Goal: Browse casually: Explore the website without a specific task or goal

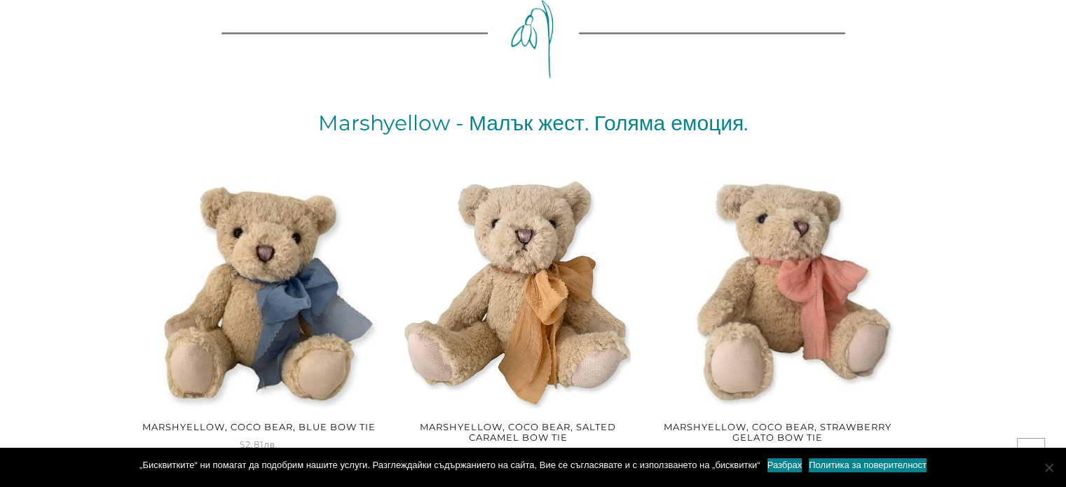
scroll to position [2102, 0]
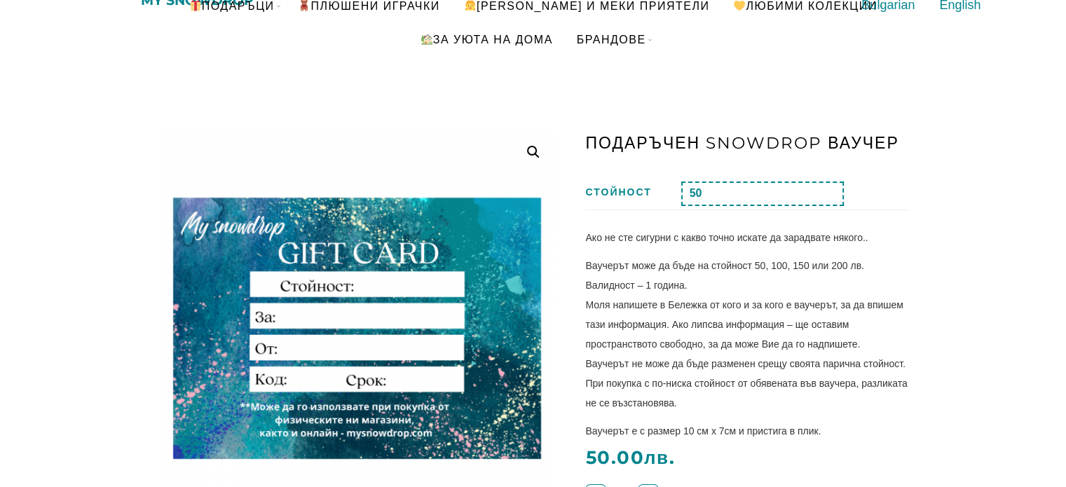
scroll to position [350, 0]
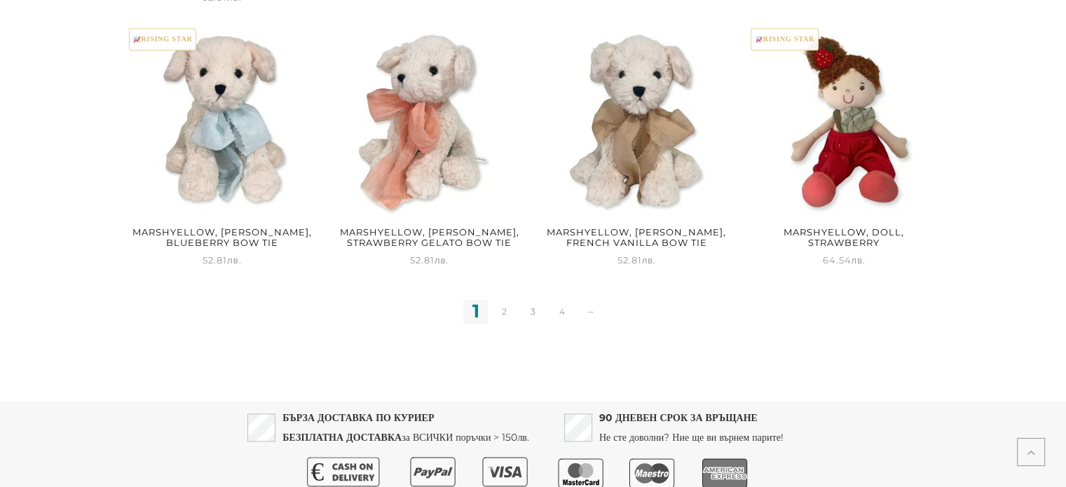
scroll to position [1991, 0]
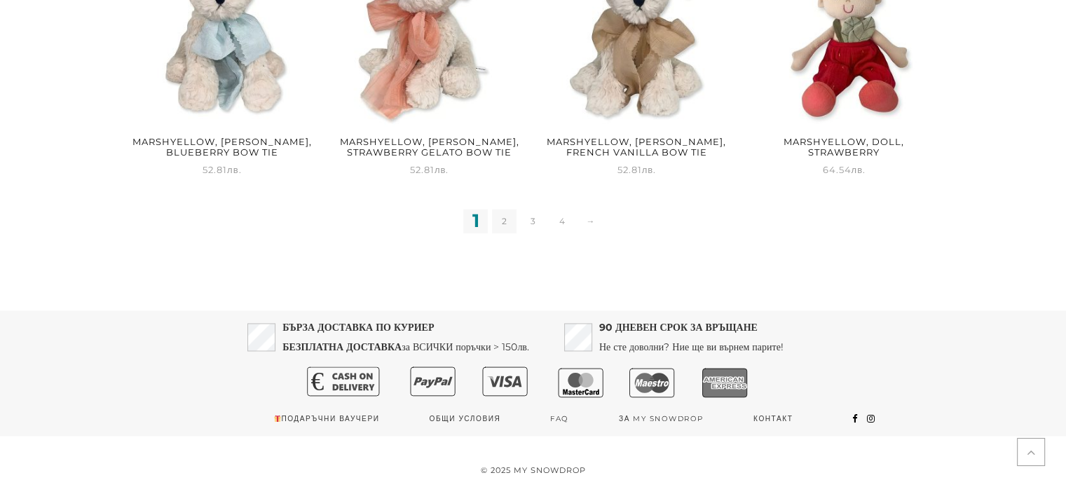
click at [511, 224] on link "2" at bounding box center [504, 221] width 25 height 25
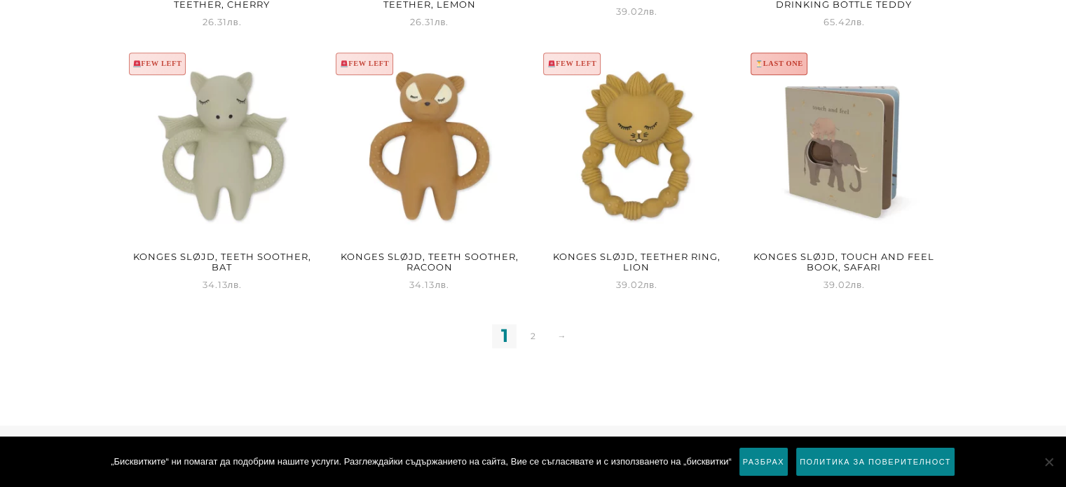
scroll to position [1892, 0]
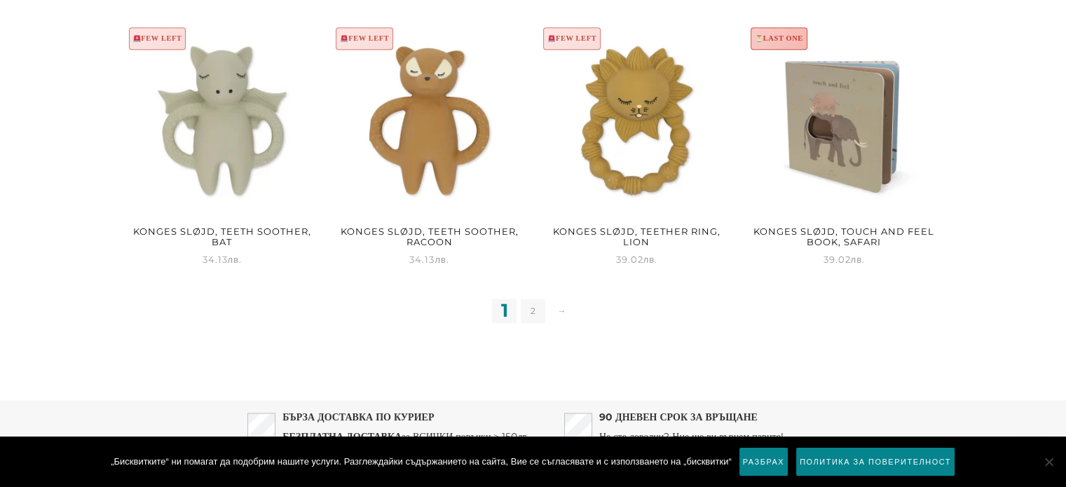
click at [530, 310] on link "2" at bounding box center [533, 310] width 25 height 25
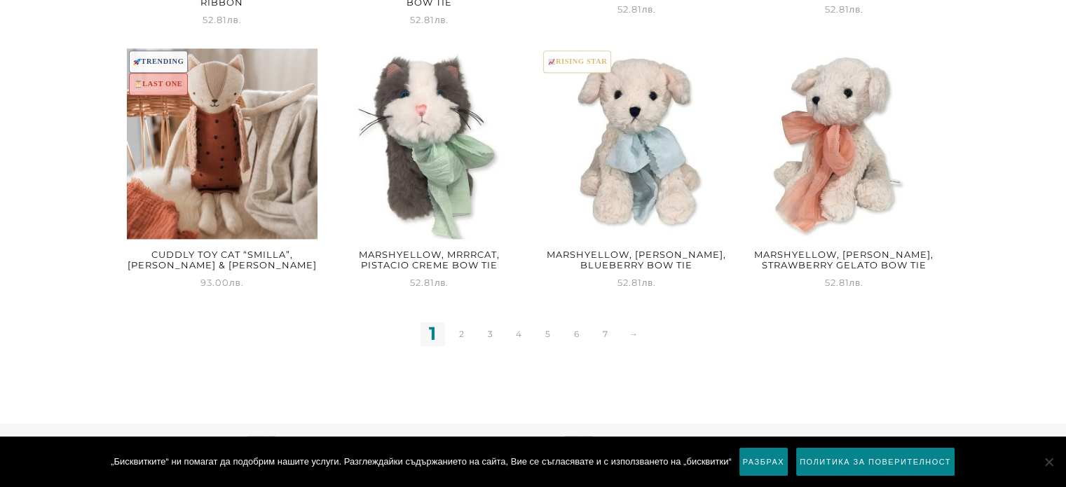
scroll to position [1960, 0]
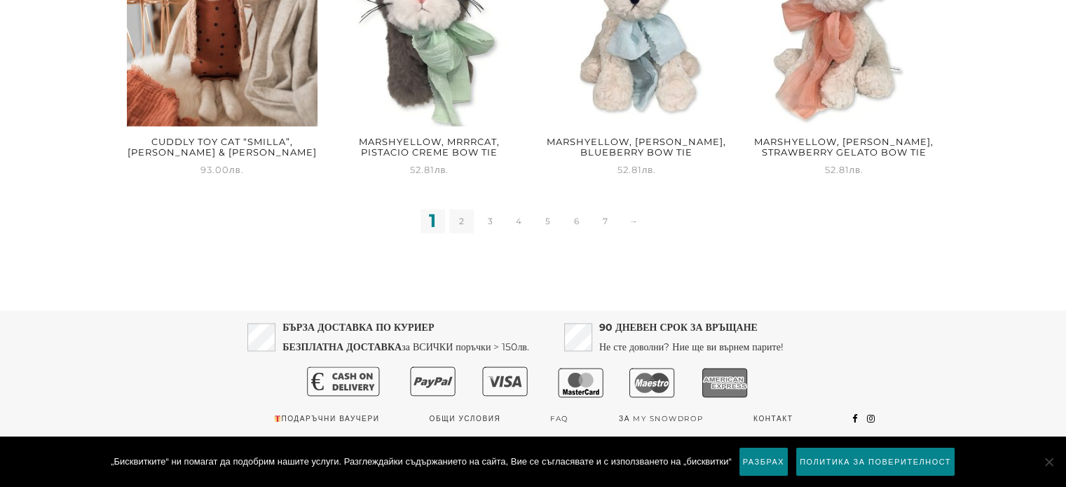
click at [465, 221] on link "2" at bounding box center [461, 221] width 25 height 25
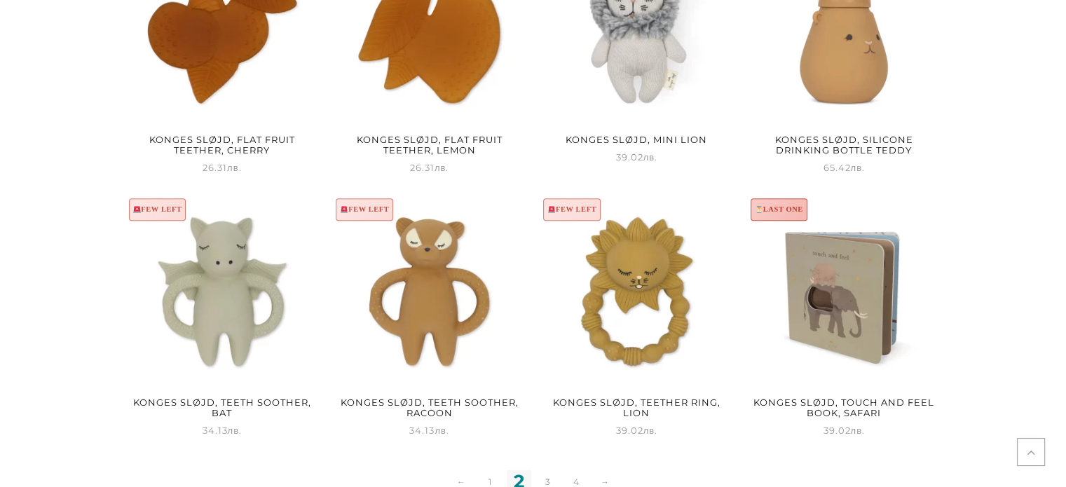
scroll to position [1822, 0]
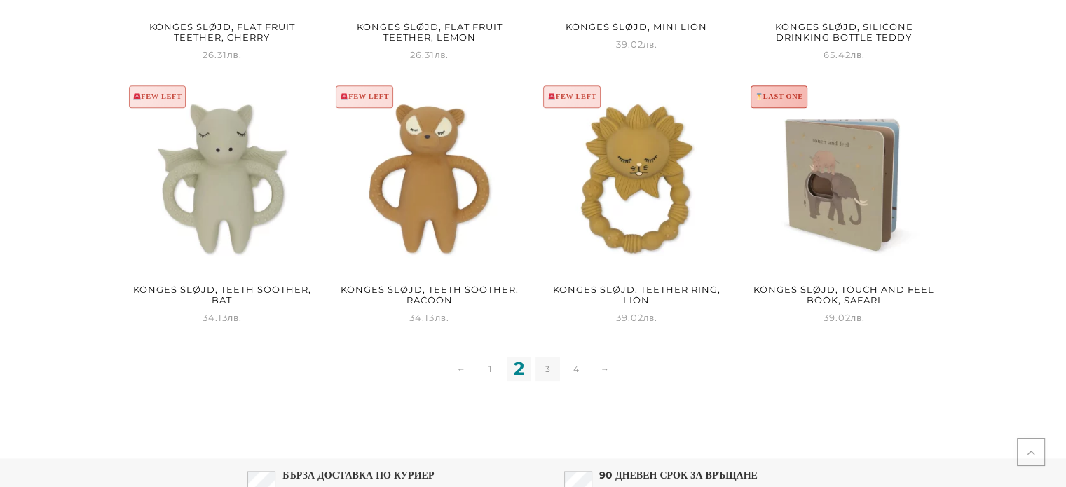
click at [547, 366] on link "3" at bounding box center [547, 369] width 25 height 25
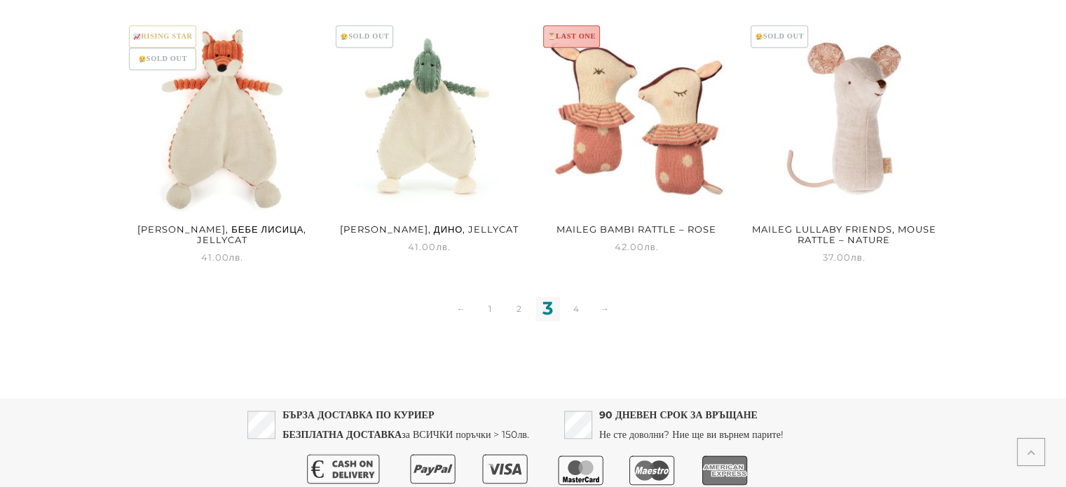
scroll to position [1892, 0]
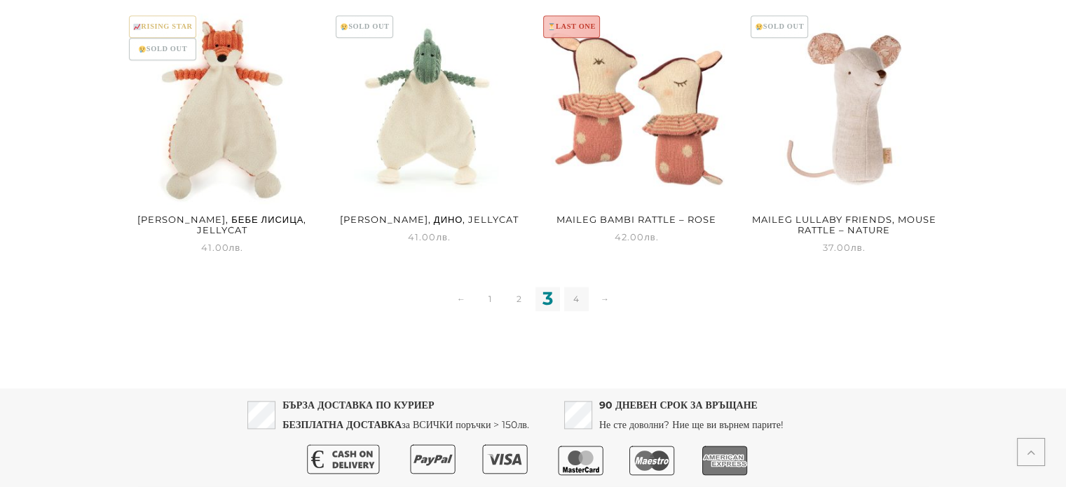
click at [572, 293] on link "4" at bounding box center [576, 299] width 25 height 25
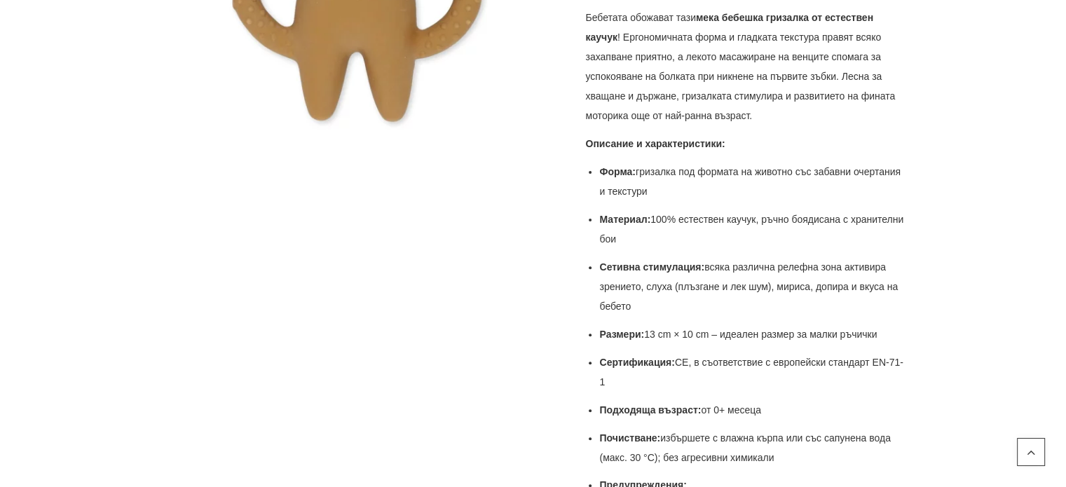
scroll to position [561, 0]
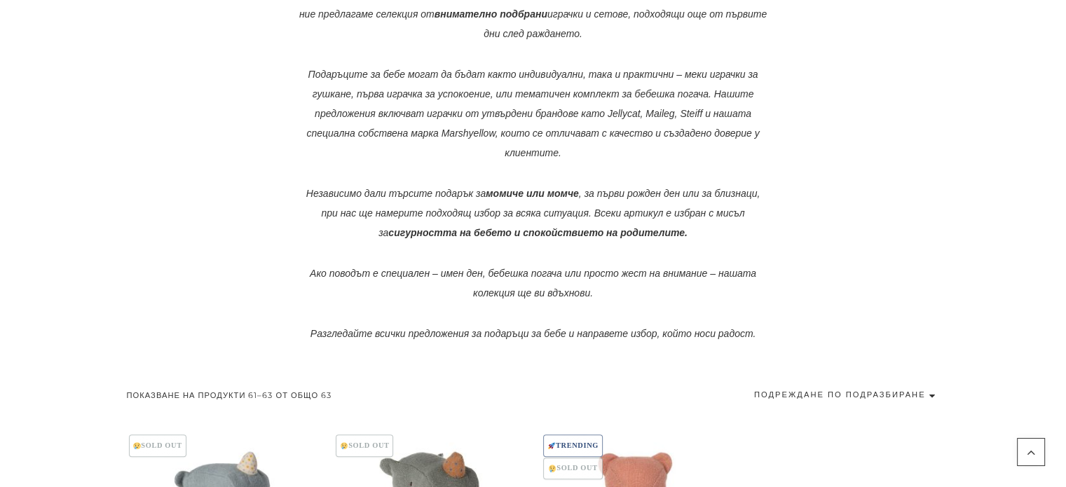
scroll to position [771, 0]
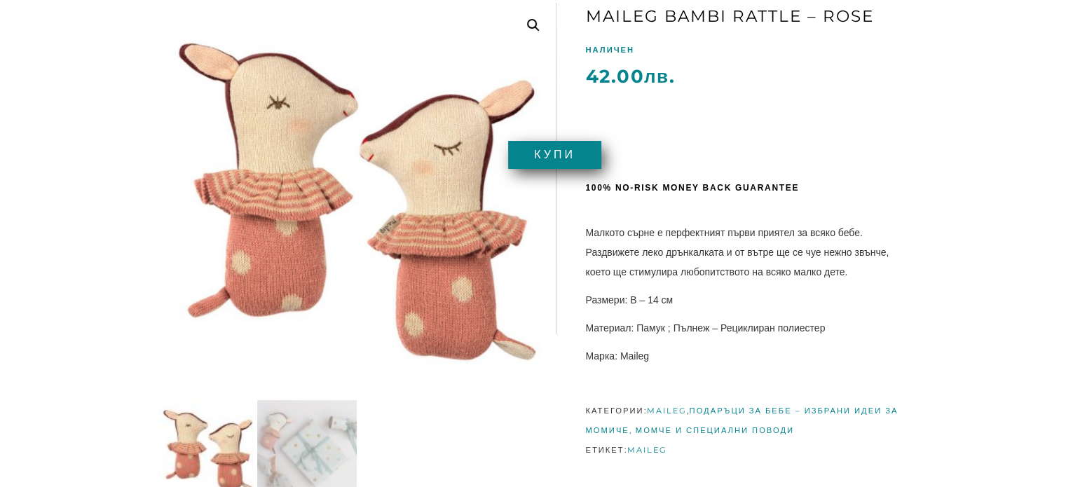
scroll to position [210, 0]
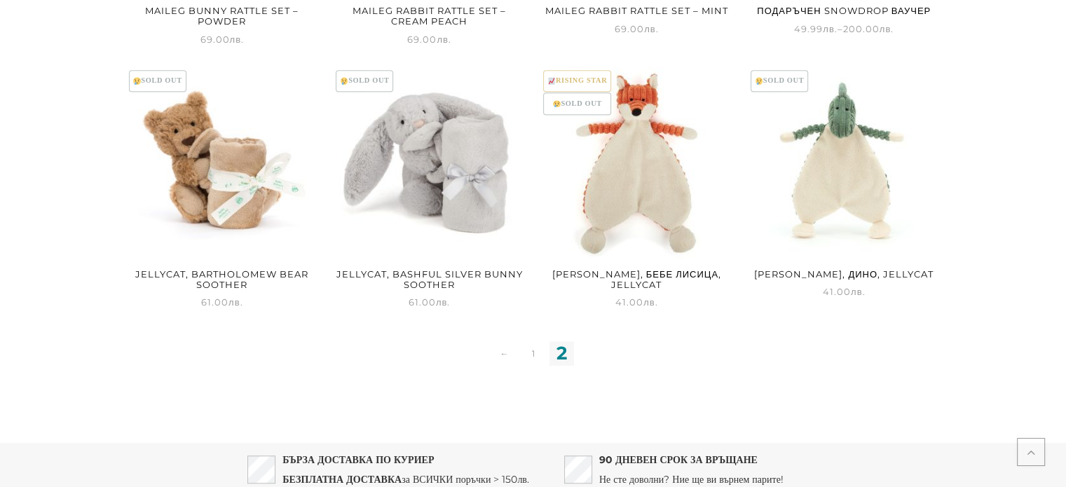
scroll to position [1051, 0]
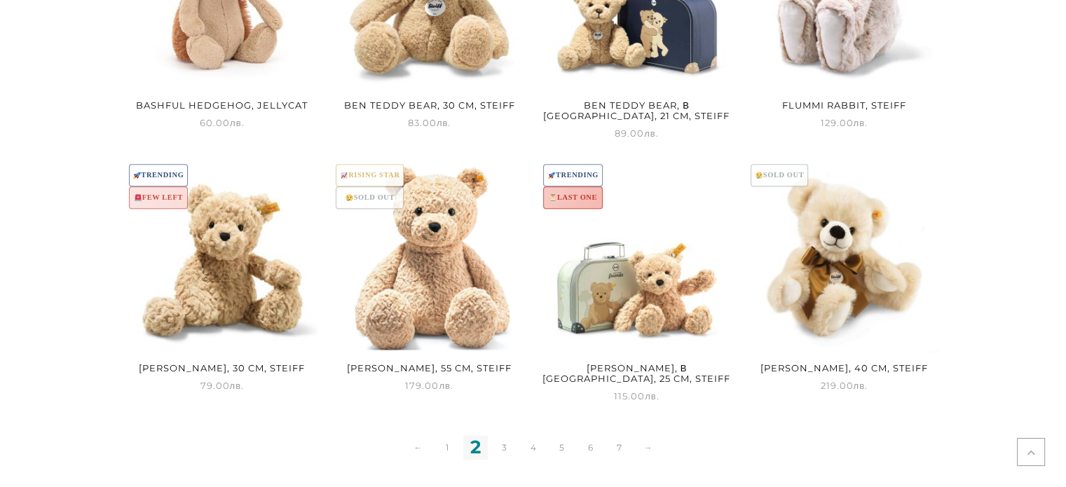
scroll to position [1949, 0]
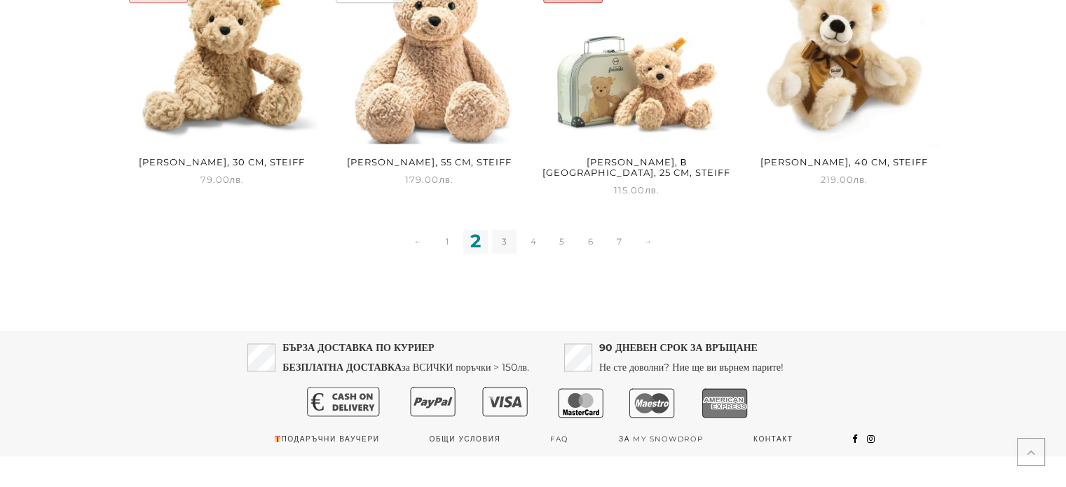
click at [507, 229] on link "3" at bounding box center [504, 241] width 25 height 25
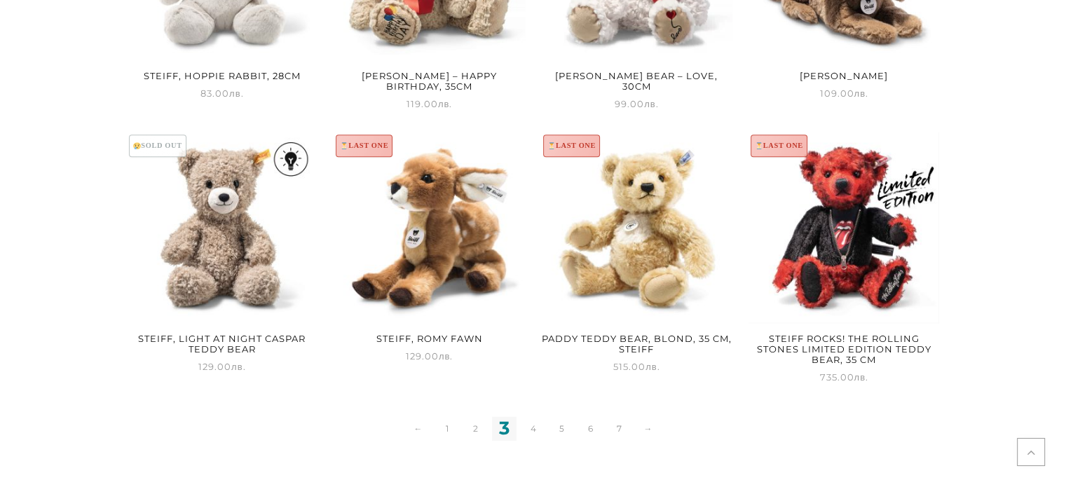
scroll to position [1960, 0]
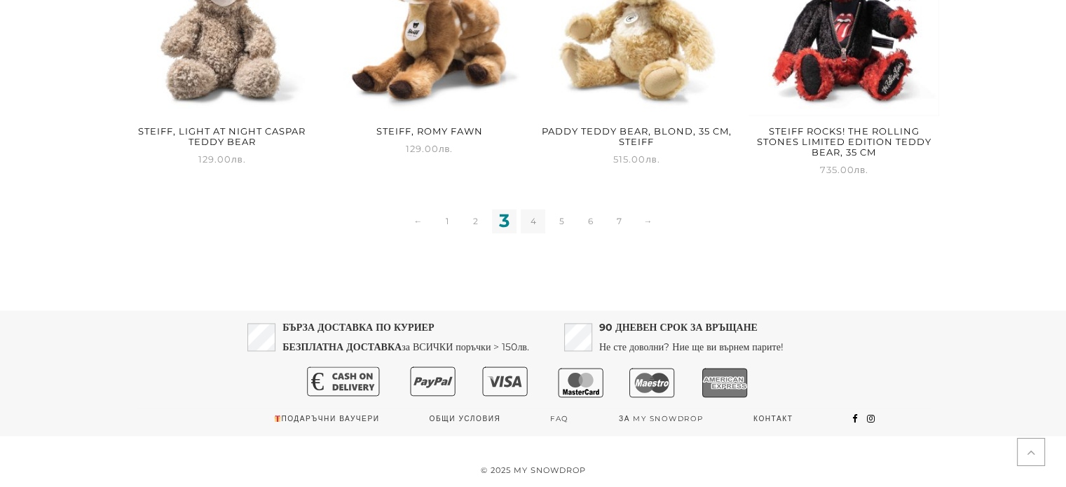
click at [540, 216] on link "4" at bounding box center [533, 221] width 25 height 25
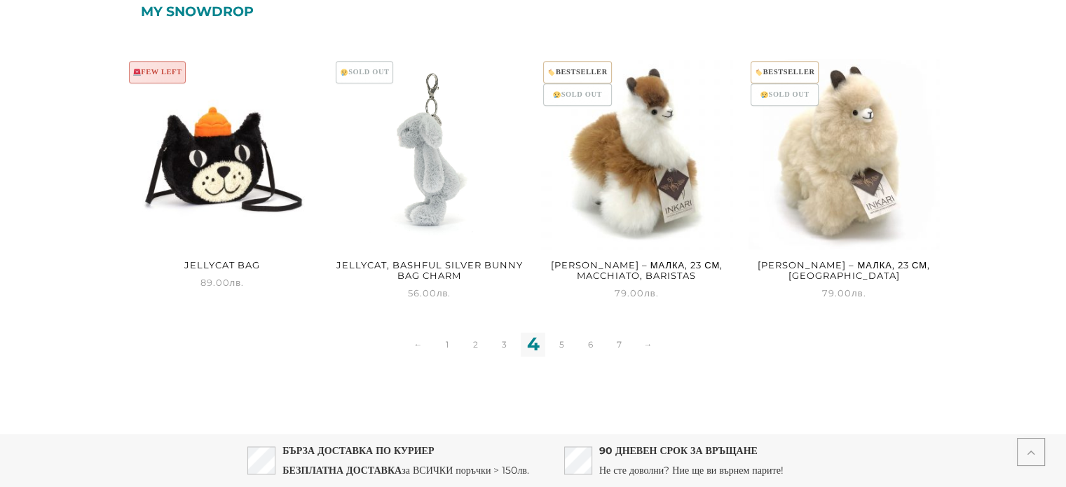
scroll to position [1809, 0]
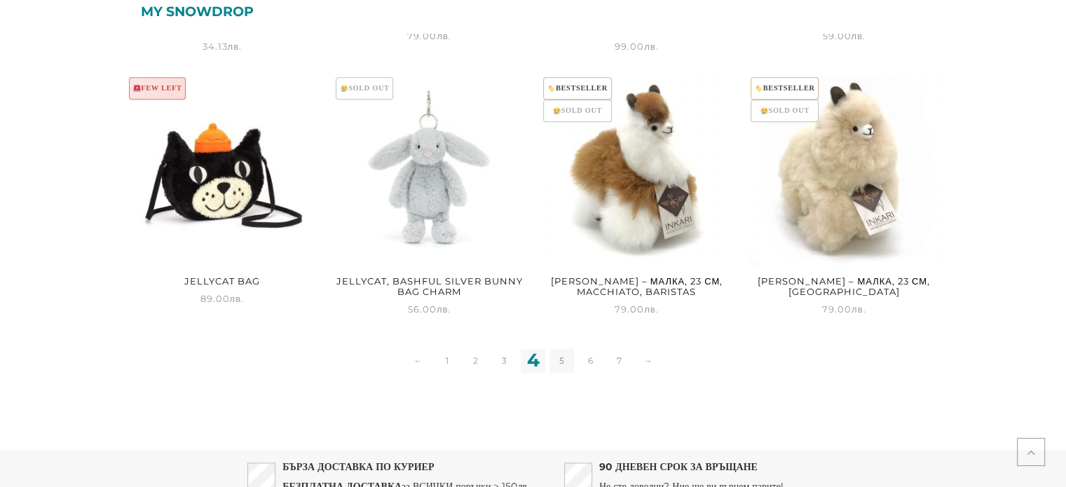
click at [555, 358] on link "5" at bounding box center [561, 360] width 25 height 25
